Goal: Task Accomplishment & Management: Manage account settings

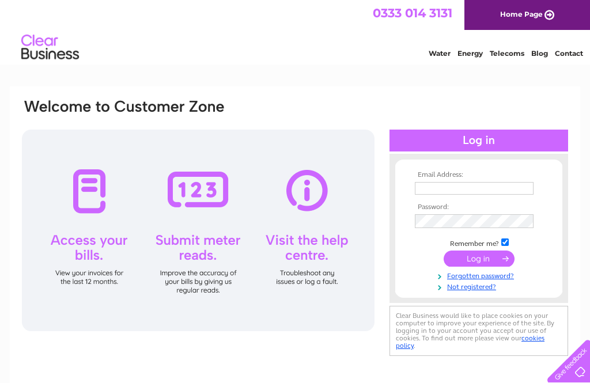
click at [450, 185] on input "text" at bounding box center [474, 188] width 119 height 13
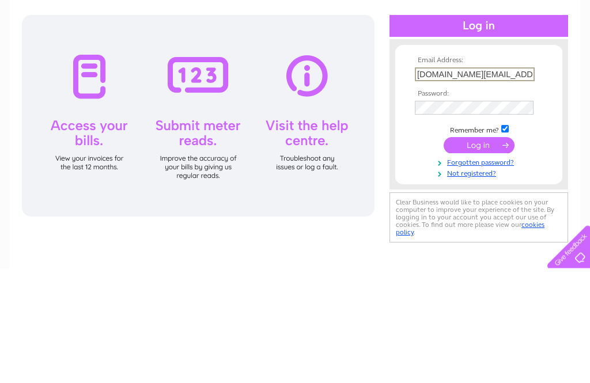
type input "J.f.black@btinternet.com"
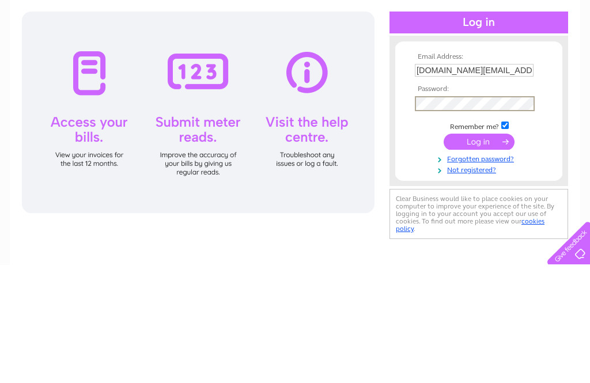
click at [480, 252] on input "submit" at bounding box center [479, 260] width 71 height 16
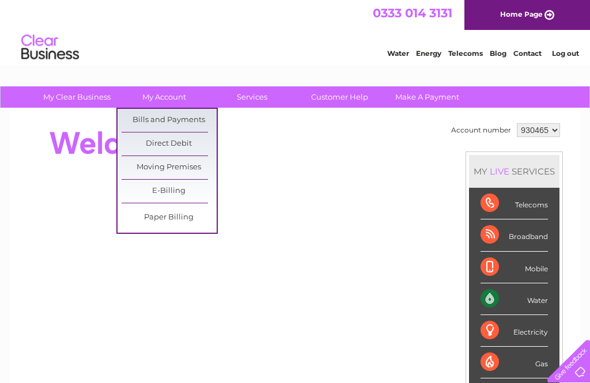
click at [191, 118] on link "Bills and Payments" at bounding box center [169, 120] width 95 height 23
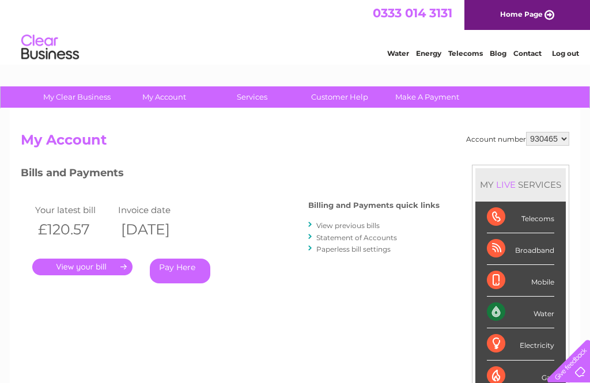
click at [103, 268] on link "." at bounding box center [82, 267] width 100 height 17
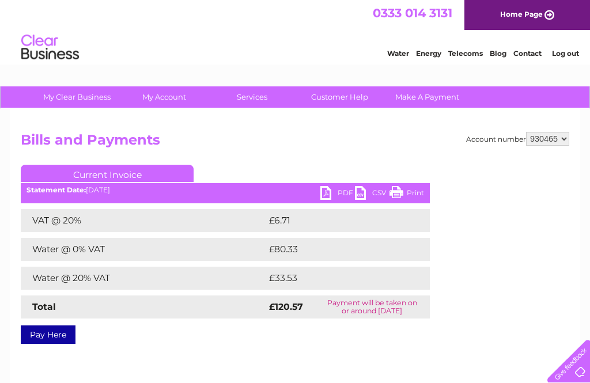
click at [332, 190] on link "PDF" at bounding box center [337, 194] width 35 height 17
